Goal: Information Seeking & Learning: Learn about a topic

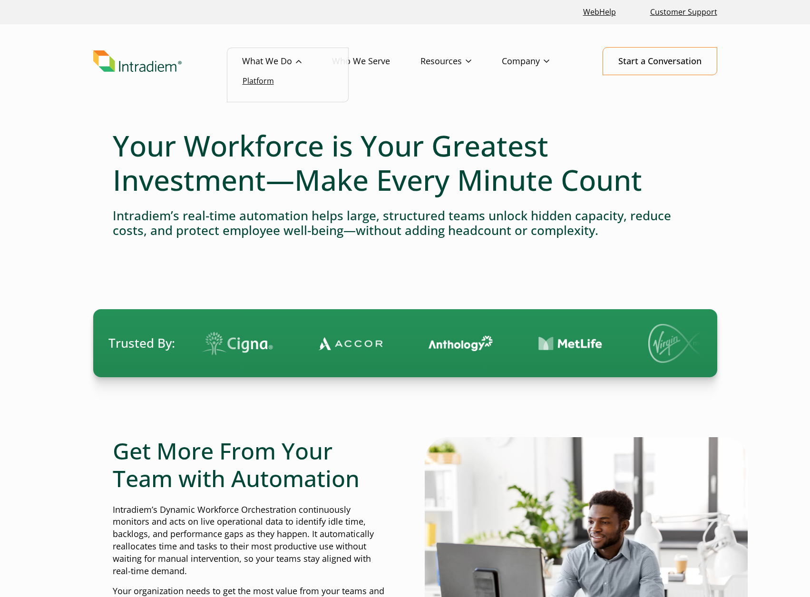
click at [266, 83] on link "Platform" at bounding box center [258, 81] width 31 height 10
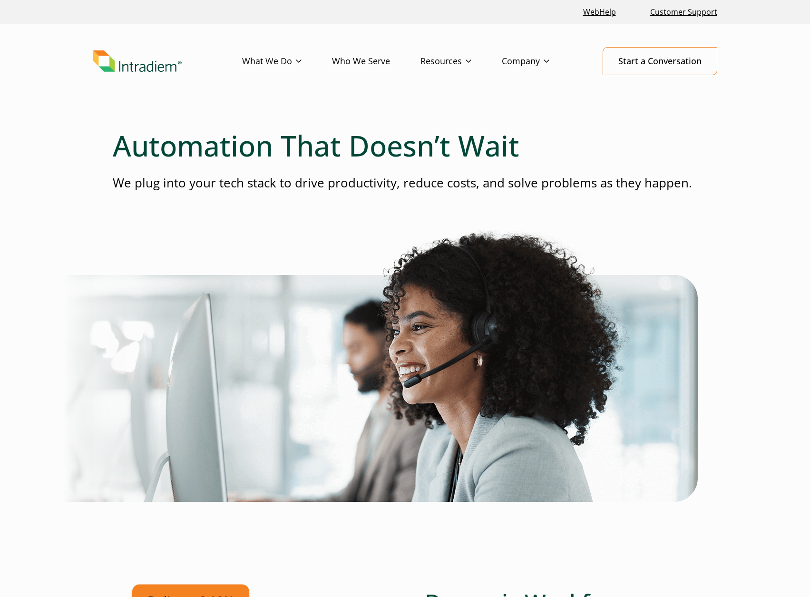
click at [396, 65] on link "Who We Serve" at bounding box center [376, 62] width 88 height 28
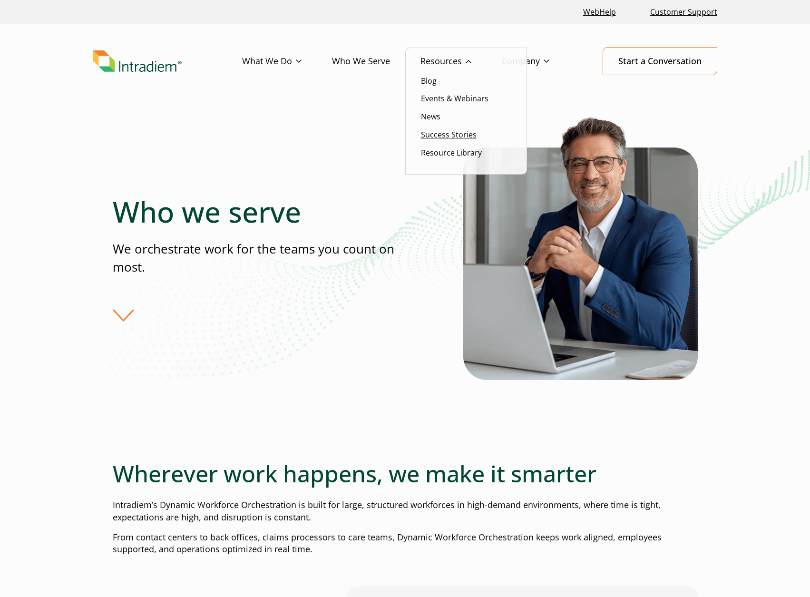
click at [445, 132] on link "Success Stories" at bounding box center [449, 134] width 56 height 10
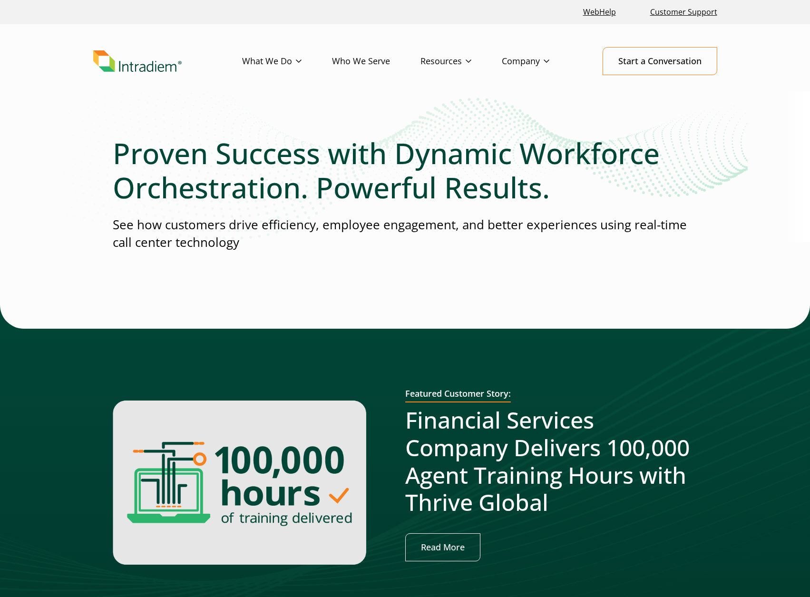
click at [346, 117] on div at bounding box center [405, 124] width 585 height 23
click at [342, 99] on header "Menu What We Do Platform Who We Serve Resources Blog Events & Webinars News Suc…" at bounding box center [405, 68] width 810 height 89
